Goal: Information Seeking & Learning: Learn about a topic

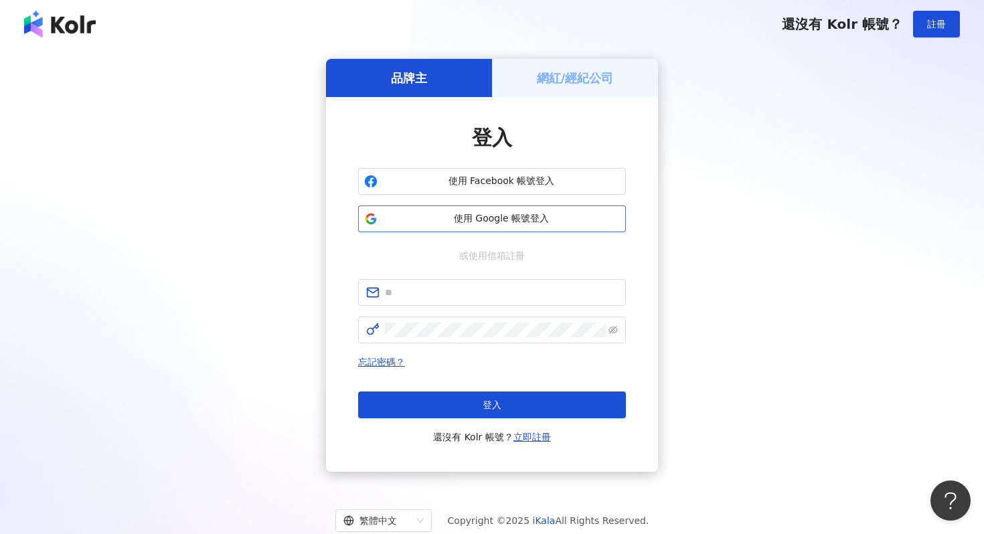
click at [547, 211] on button "使用 Google 帳號登入" at bounding box center [492, 219] width 268 height 27
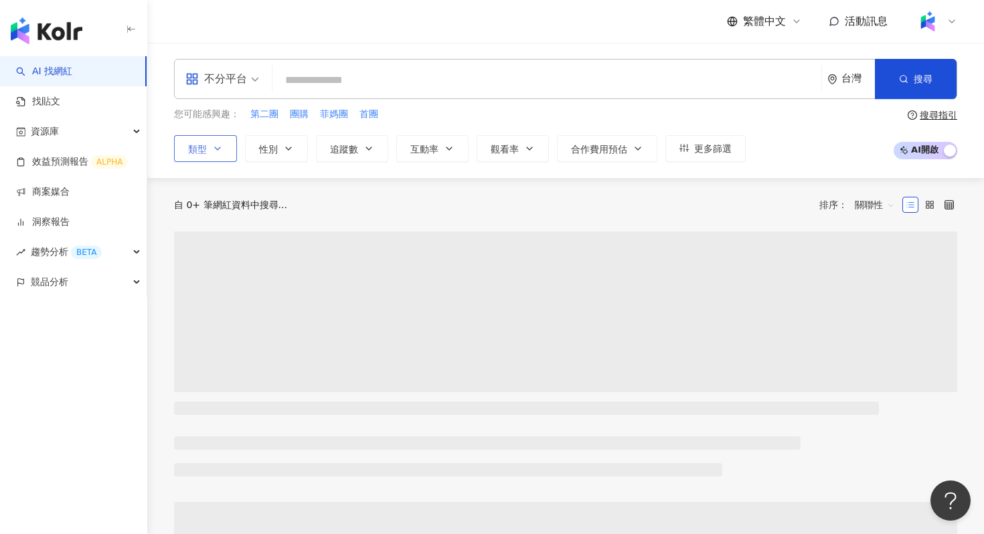
click at [220, 143] on icon "button" at bounding box center [217, 148] width 11 height 11
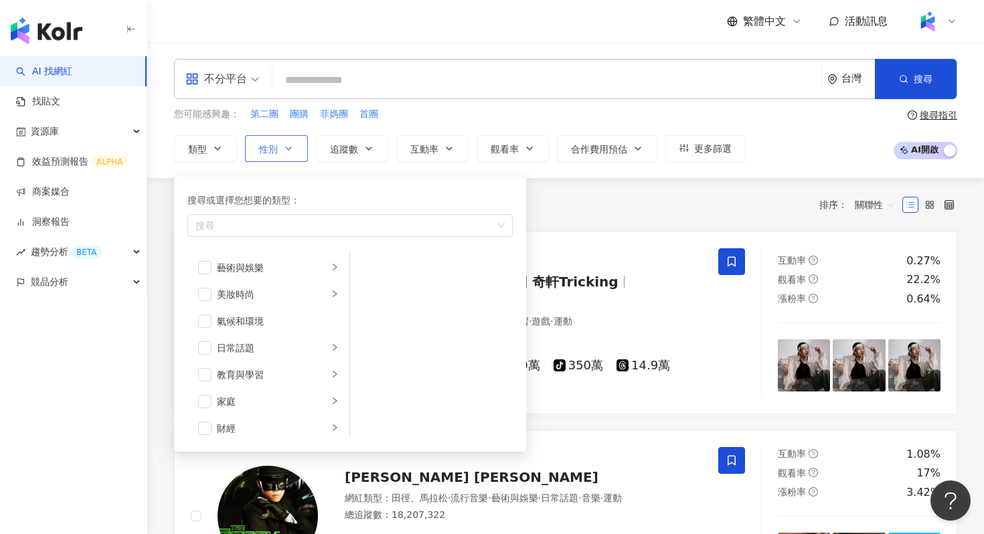
click at [278, 161] on button "性別" at bounding box center [276, 148] width 63 height 27
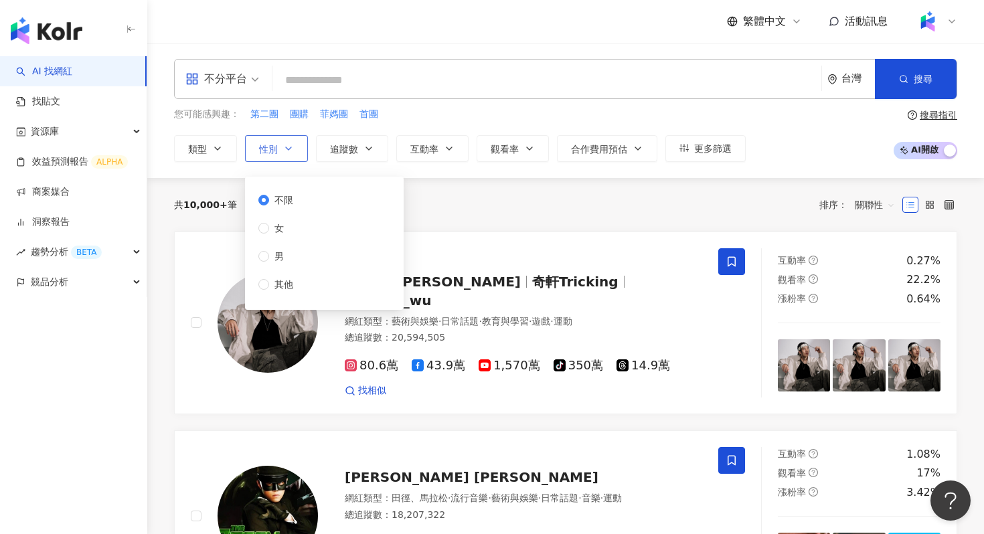
click at [279, 161] on button "性別" at bounding box center [276, 148] width 63 height 27
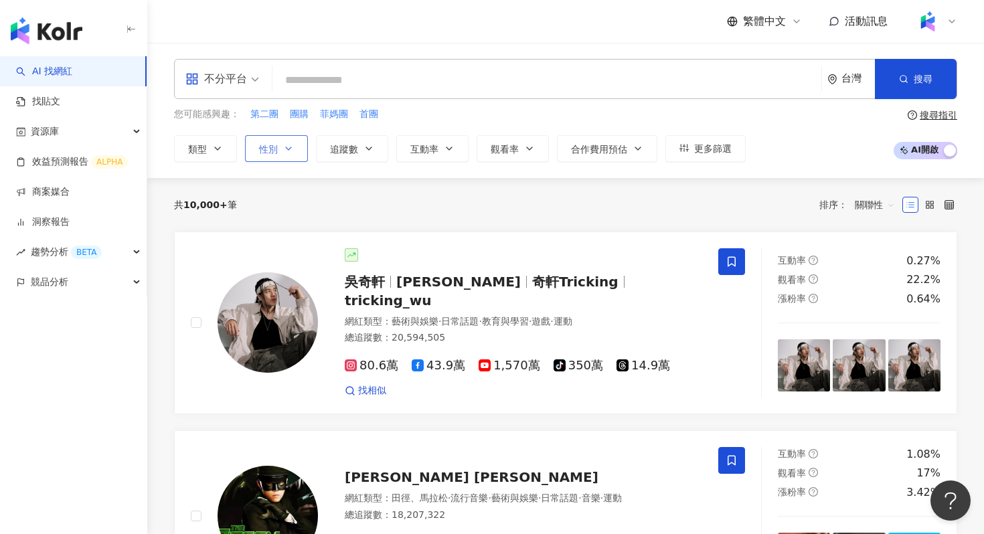
click at [279, 161] on button "性別" at bounding box center [276, 148] width 63 height 27
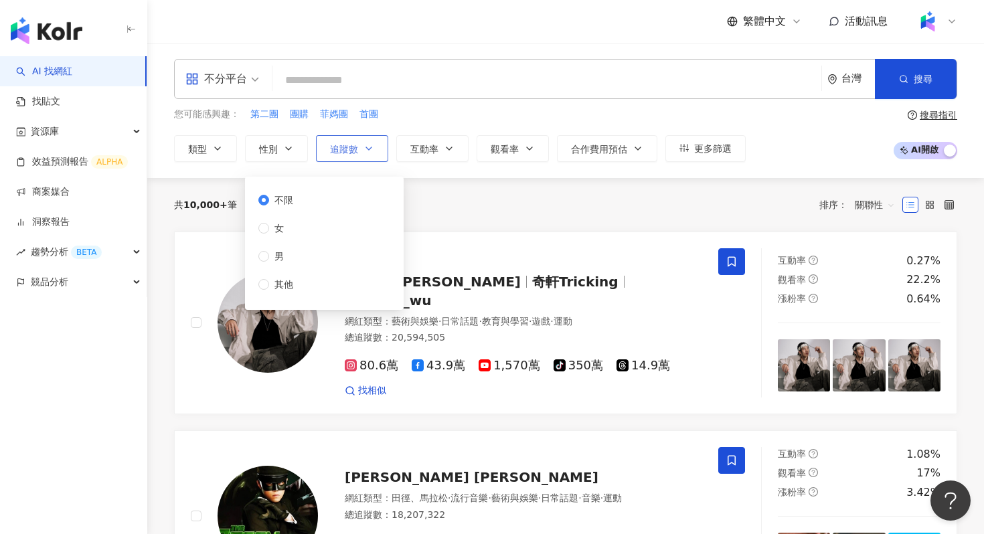
click at [364, 157] on button "追蹤數" at bounding box center [352, 148] width 72 height 27
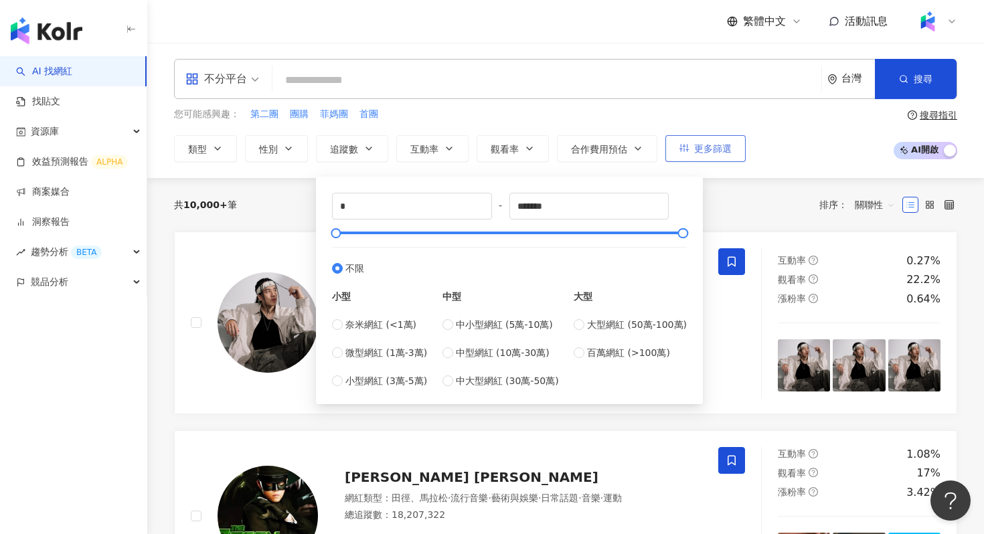
click at [706, 143] on span "更多篩選" at bounding box center [712, 148] width 37 height 11
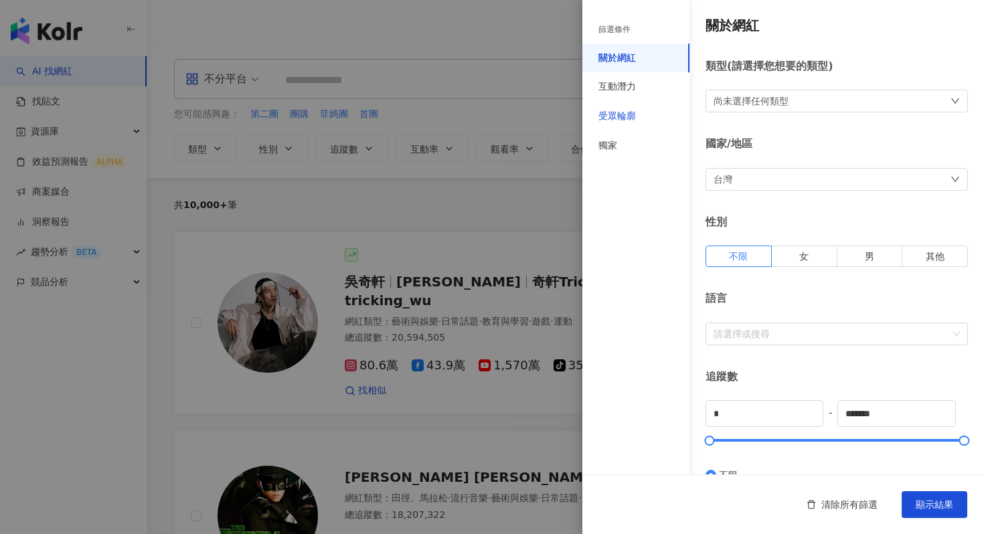
click at [619, 122] on div "受眾輪廓" at bounding box center [617, 116] width 37 height 13
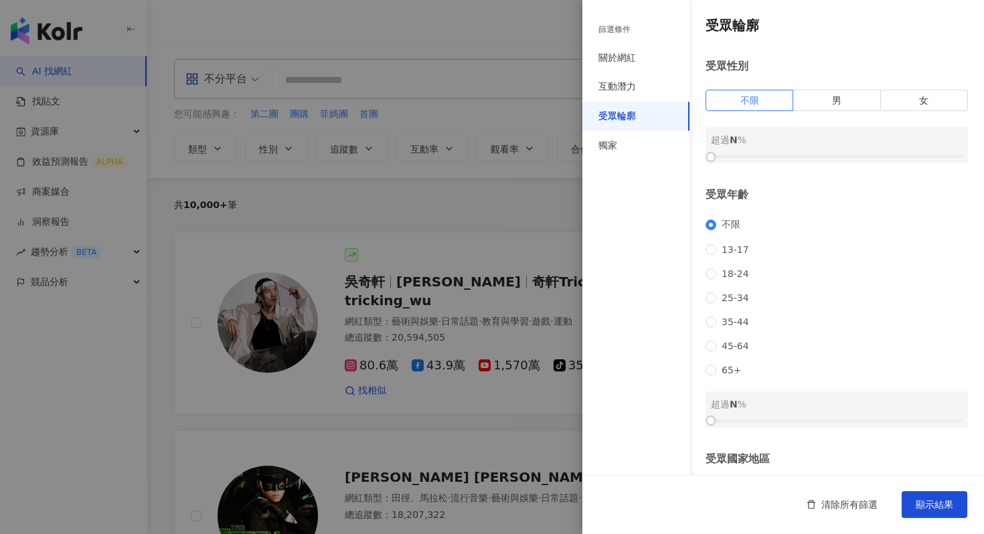
click at [428, 198] on div at bounding box center [492, 267] width 984 height 534
